Goal: Navigation & Orientation: Find specific page/section

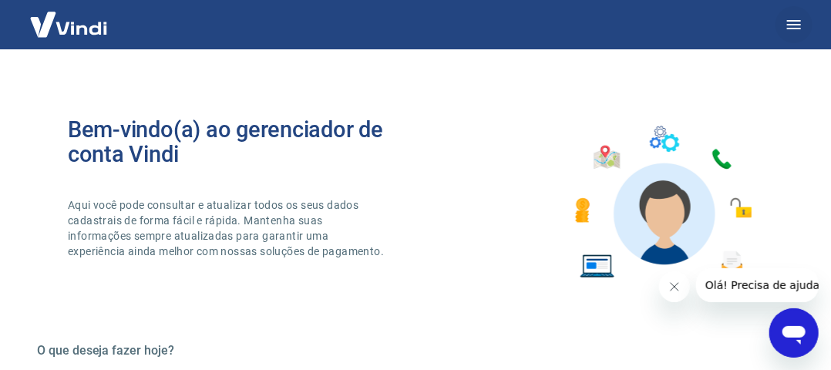
click at [801, 25] on icon "button" at bounding box center [794, 24] width 18 height 18
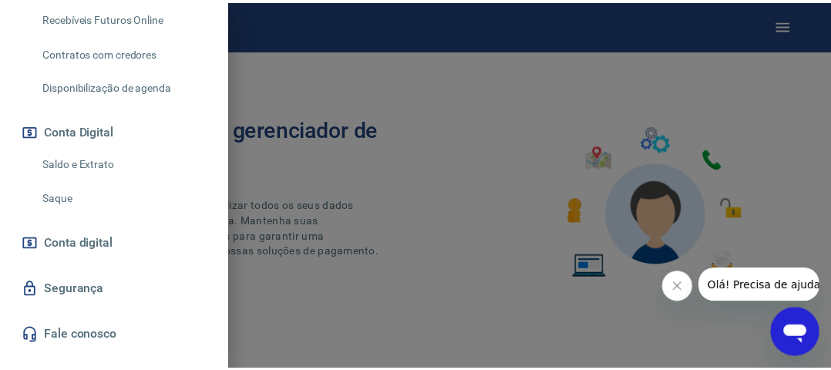
scroll to position [431, 0]
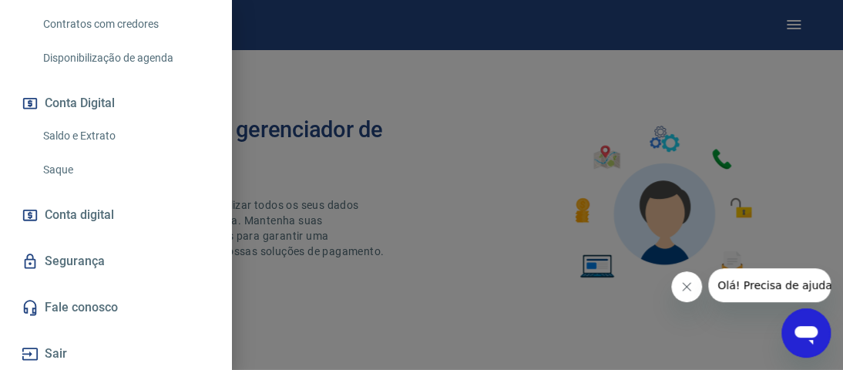
click at [302, 73] on div at bounding box center [421, 185] width 843 height 370
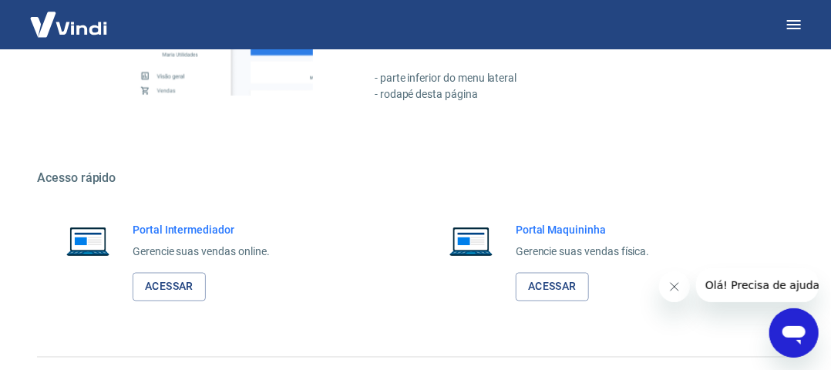
scroll to position [848, 0]
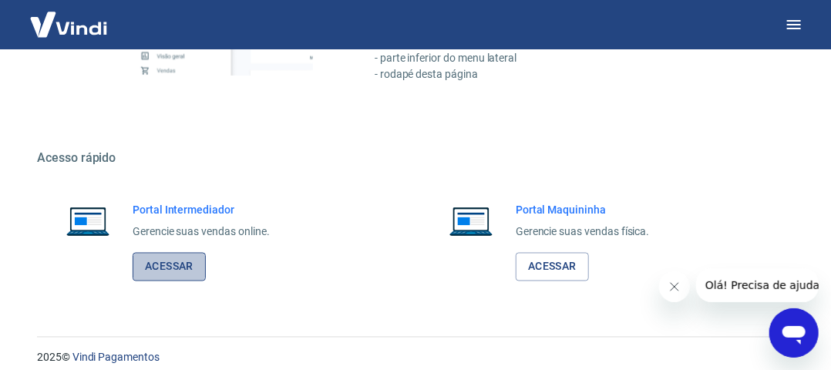
click at [167, 274] on link "Acessar" at bounding box center [169, 267] width 73 height 29
